Goal: Register for event/course

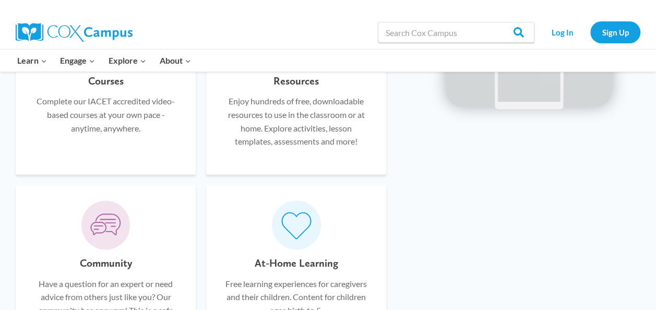
scroll to position [581, 0]
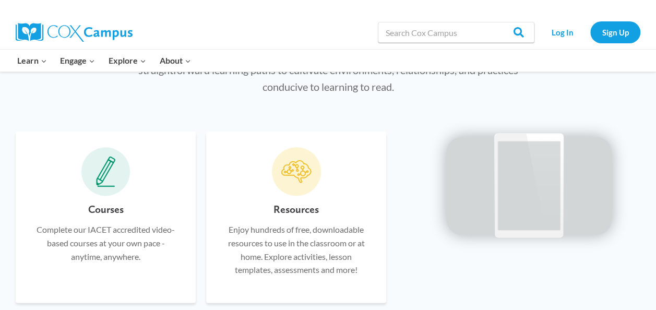
click at [99, 195] on span at bounding box center [105, 171] width 49 height 49
click at [98, 213] on h6 "Courses" at bounding box center [105, 209] width 35 height 17
click at [103, 164] on icon at bounding box center [106, 171] width 20 height 31
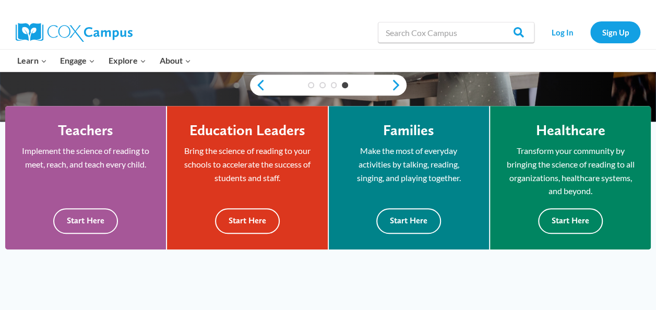
scroll to position [271, 0]
click at [103, 164] on p "Implement the science of reading to meet, reach, and teach every child." at bounding box center [85, 157] width 129 height 27
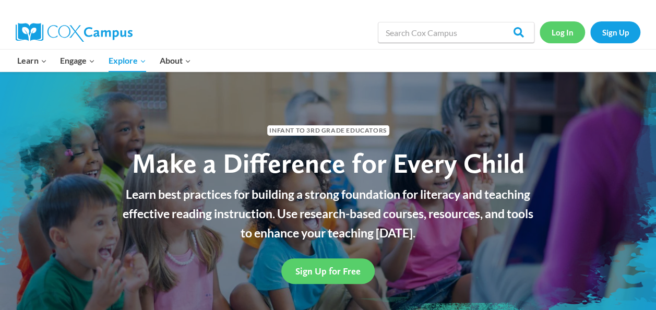
click at [567, 28] on link "Log In" at bounding box center [561, 31] width 45 height 21
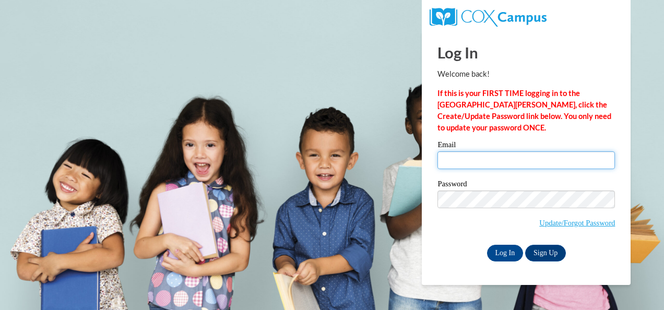
click at [513, 159] on input "Email" at bounding box center [525, 160] width 177 height 18
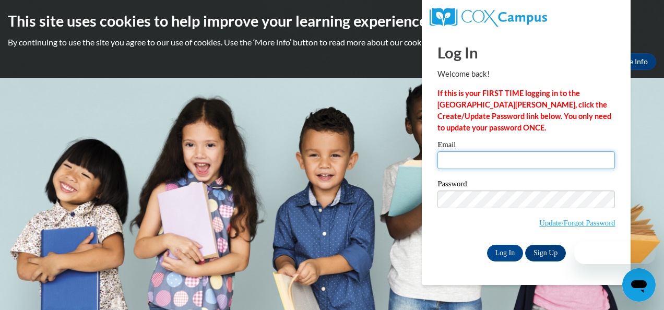
type input "driggs@childsaving.org"
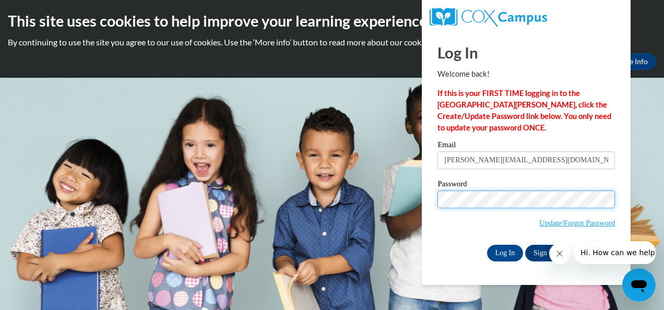
click at [487, 245] on input "Log In" at bounding box center [505, 253] width 37 height 17
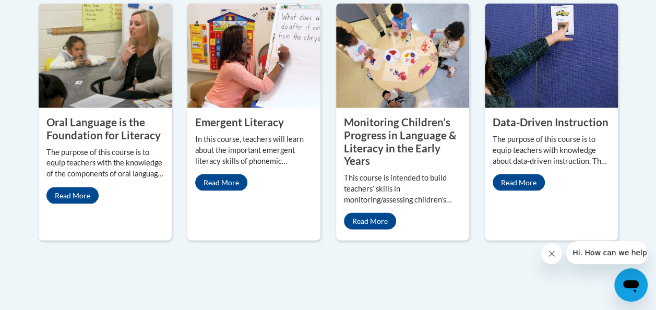
scroll to position [1000, 0]
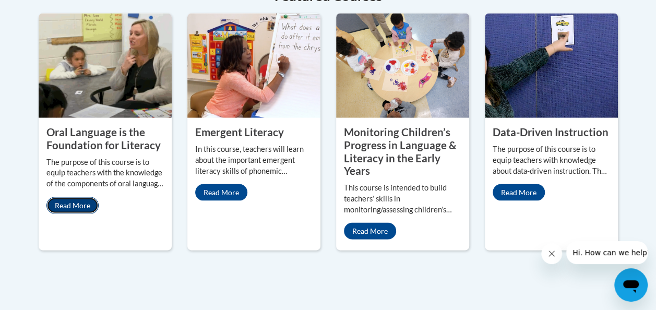
click at [73, 197] on link "Read More" at bounding box center [72, 205] width 52 height 17
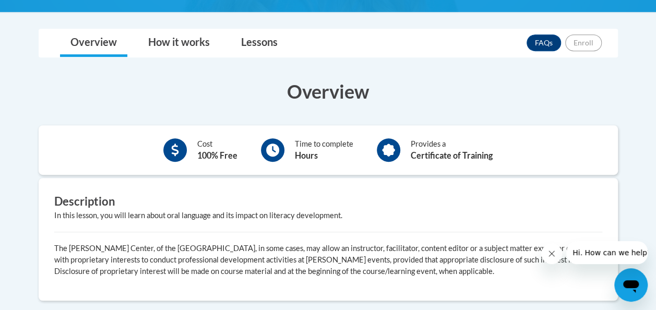
scroll to position [254, 0]
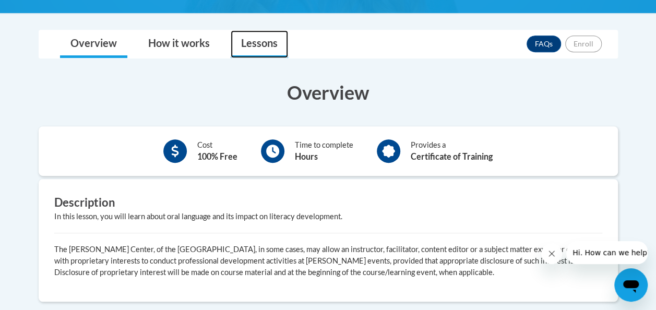
click at [259, 40] on link "Lessons" at bounding box center [259, 44] width 57 height 28
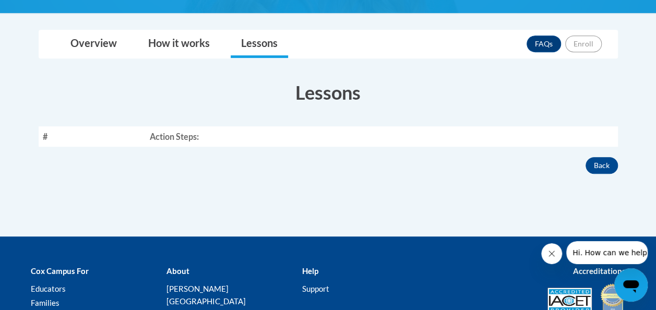
click at [199, 137] on th "Action Steps:" at bounding box center [382, 136] width 472 height 20
click at [188, 41] on link "How it works" at bounding box center [179, 44] width 82 height 28
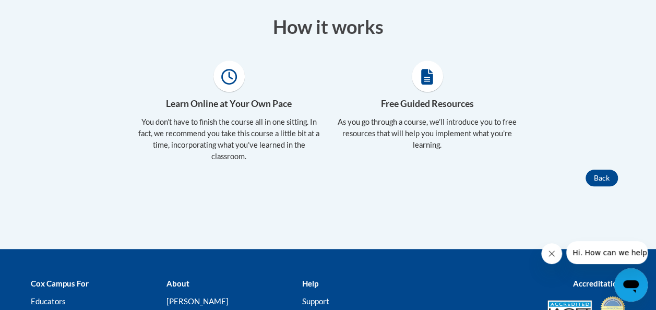
scroll to position [319, 0]
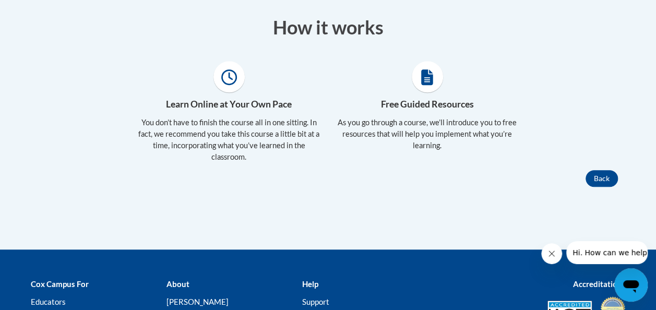
click at [422, 88] on span at bounding box center [427, 76] width 31 height 31
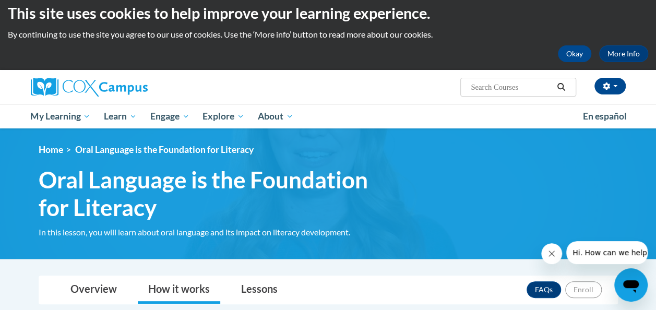
scroll to position [6, 0]
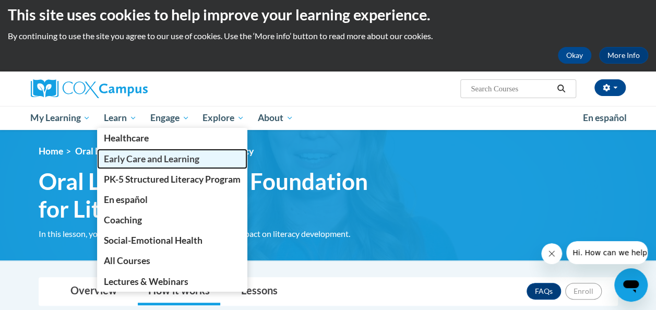
click at [143, 159] on span "Early Care and Learning" at bounding box center [151, 158] width 95 height 11
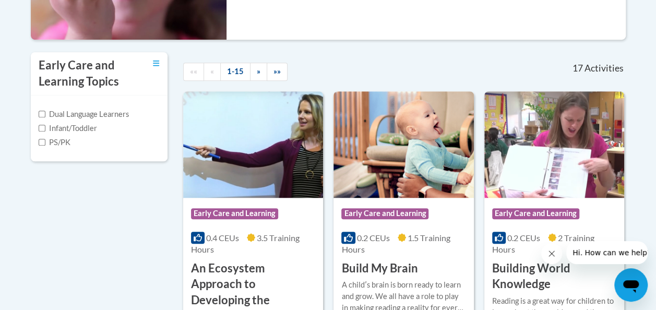
scroll to position [327, 0]
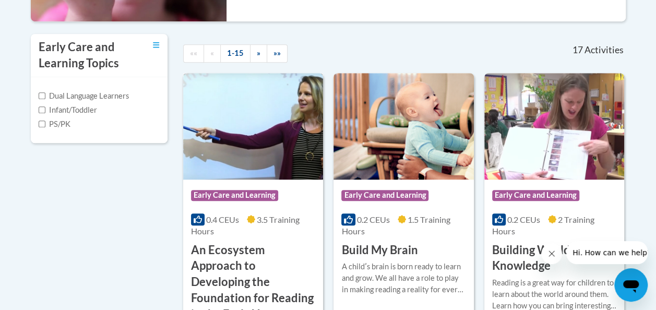
click at [243, 194] on span "Early Care and Learning" at bounding box center [234, 195] width 87 height 10
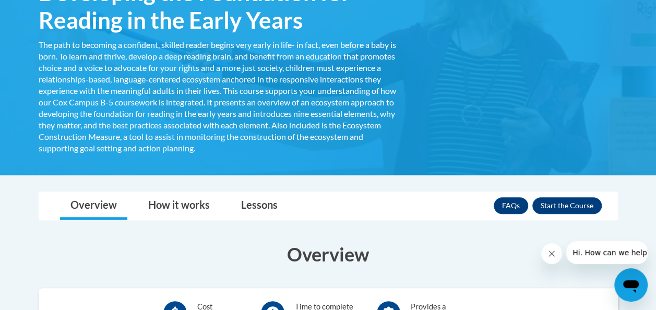
scroll to position [235, 0]
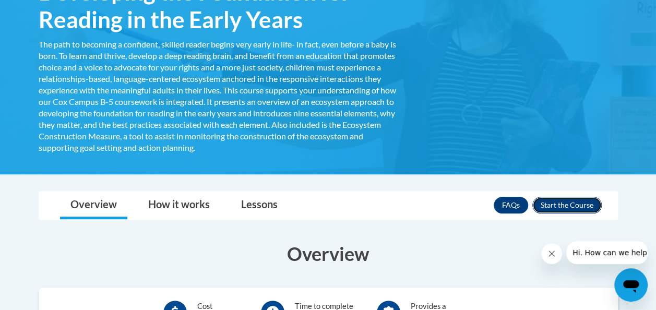
click at [549, 203] on button "Enroll" at bounding box center [566, 205] width 69 height 17
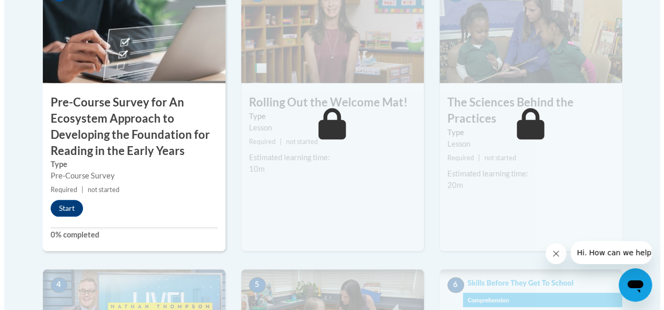
scroll to position [440, 0]
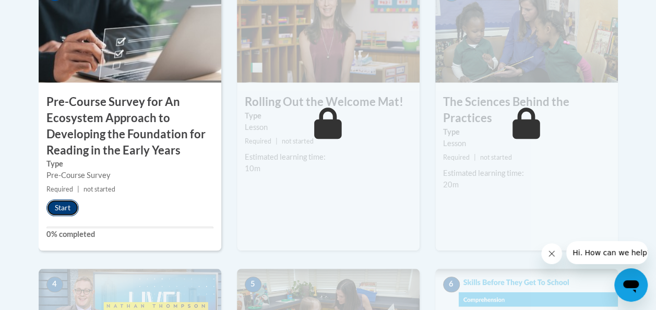
click at [65, 208] on button "Start" at bounding box center [62, 207] width 32 height 17
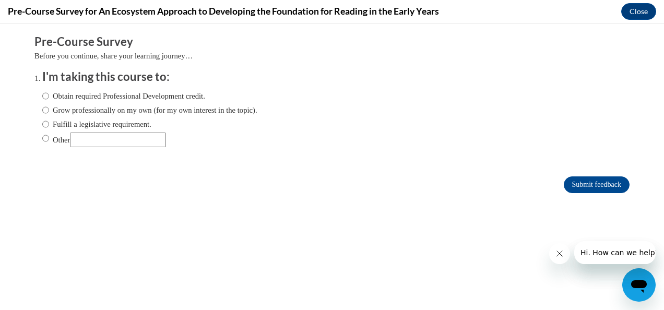
scroll to position [0, 0]
click at [45, 97] on label "Obtain required Professional Development credit." at bounding box center [123, 95] width 163 height 11
click at [45, 97] on input "Obtain required Professional Development credit." at bounding box center [45, 95] width 7 height 11
radio input "true"
click at [578, 185] on input "Submit feedback" at bounding box center [596, 184] width 66 height 17
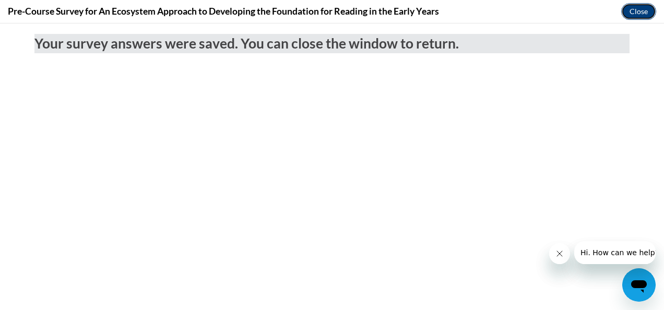
click at [631, 15] on button "Close" at bounding box center [638, 11] width 35 height 17
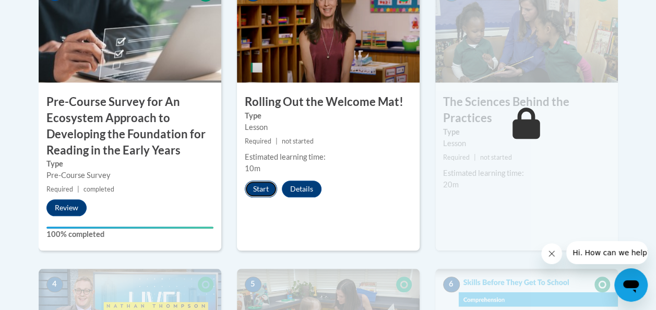
click at [272, 188] on button "Start" at bounding box center [261, 189] width 32 height 17
